Goal: Check status: Check status

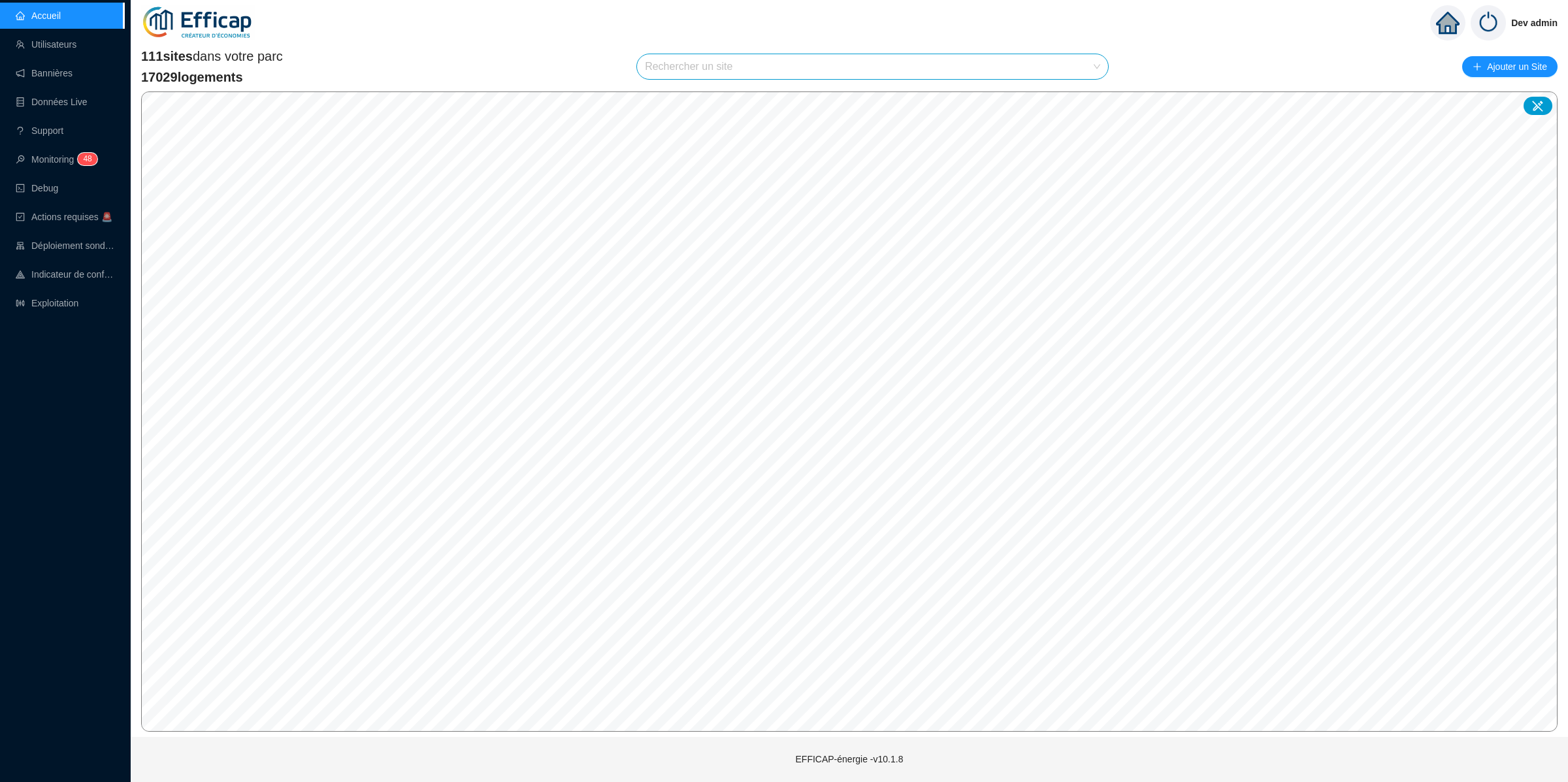
click at [836, 74] on input "search" at bounding box center [867, 66] width 444 height 25
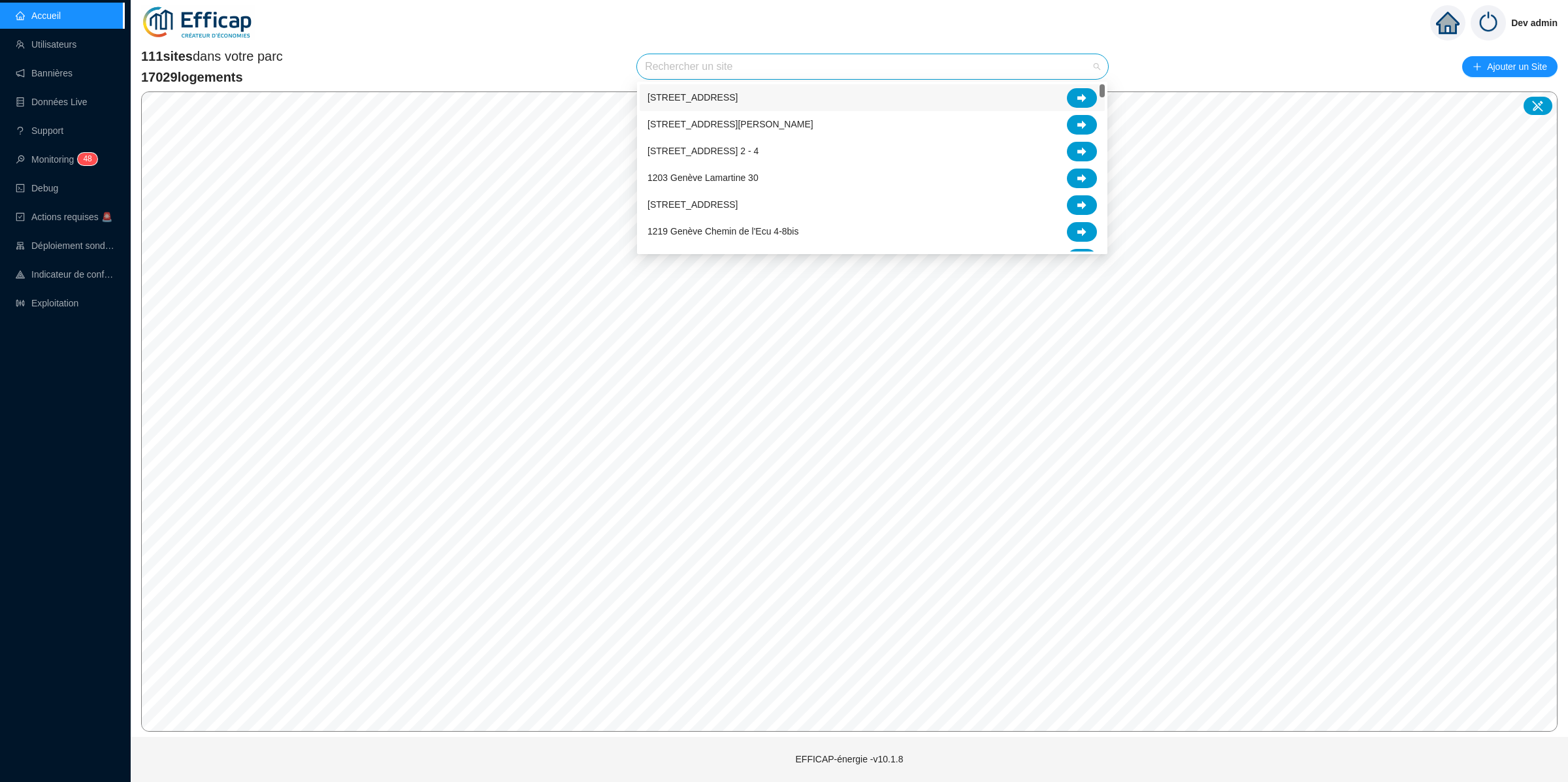
type input "n"
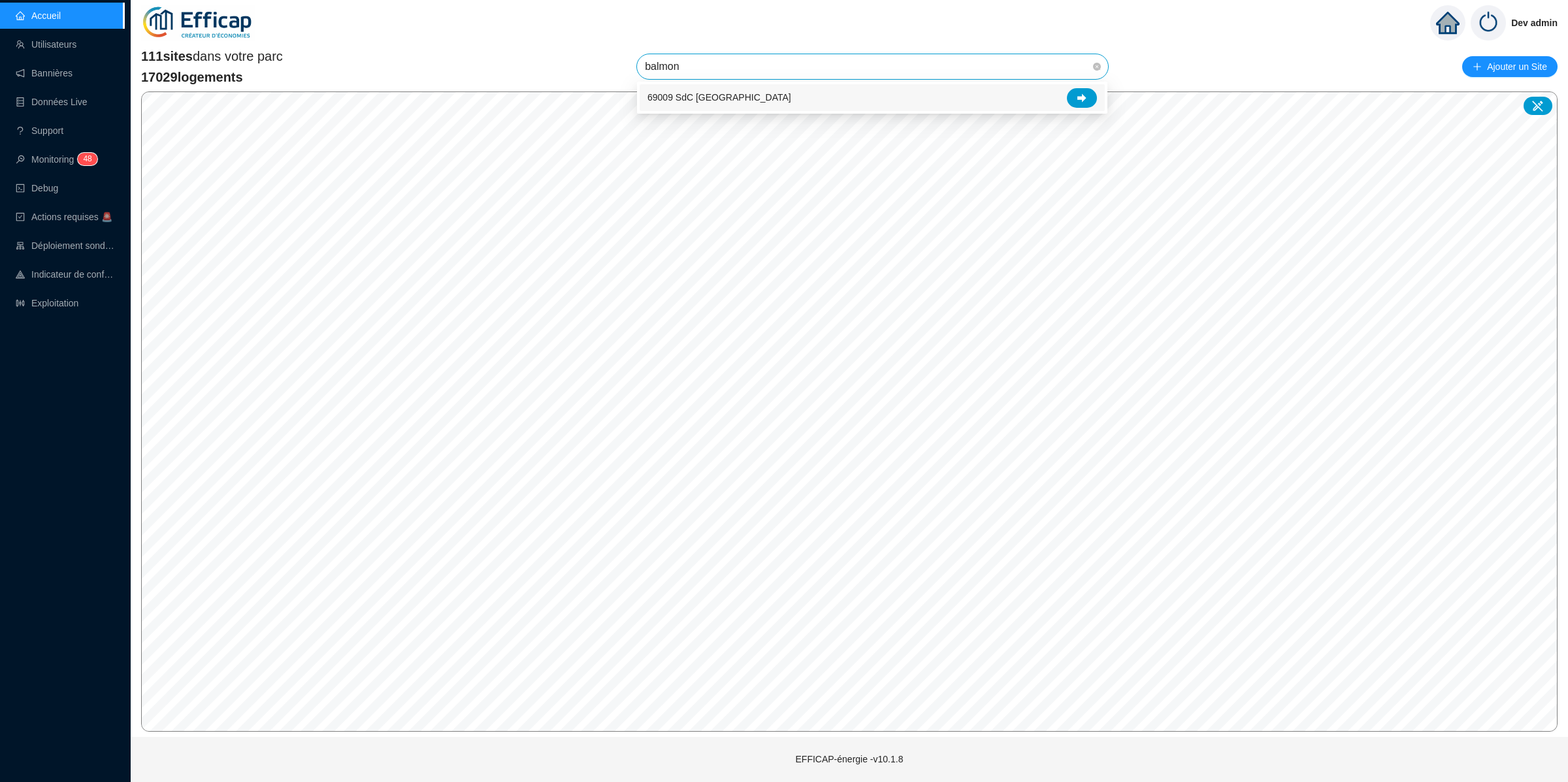
type input "balmont"
click at [1091, 99] on div at bounding box center [1082, 97] width 30 height 19
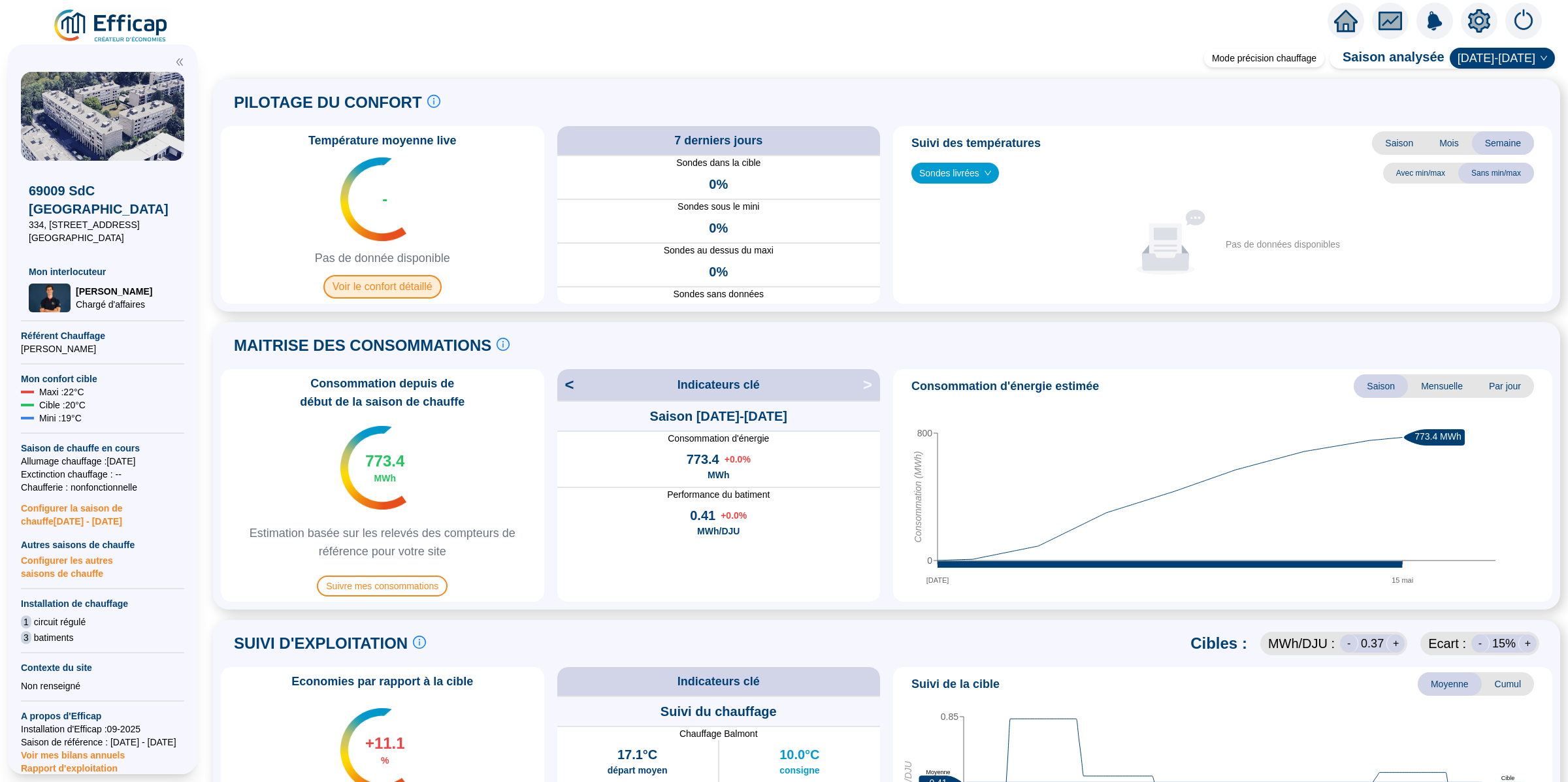
click at [394, 288] on span "Voir le confort détaillé" at bounding box center [382, 286] width 118 height 23
